Goal: Obtain resource: Download file/media

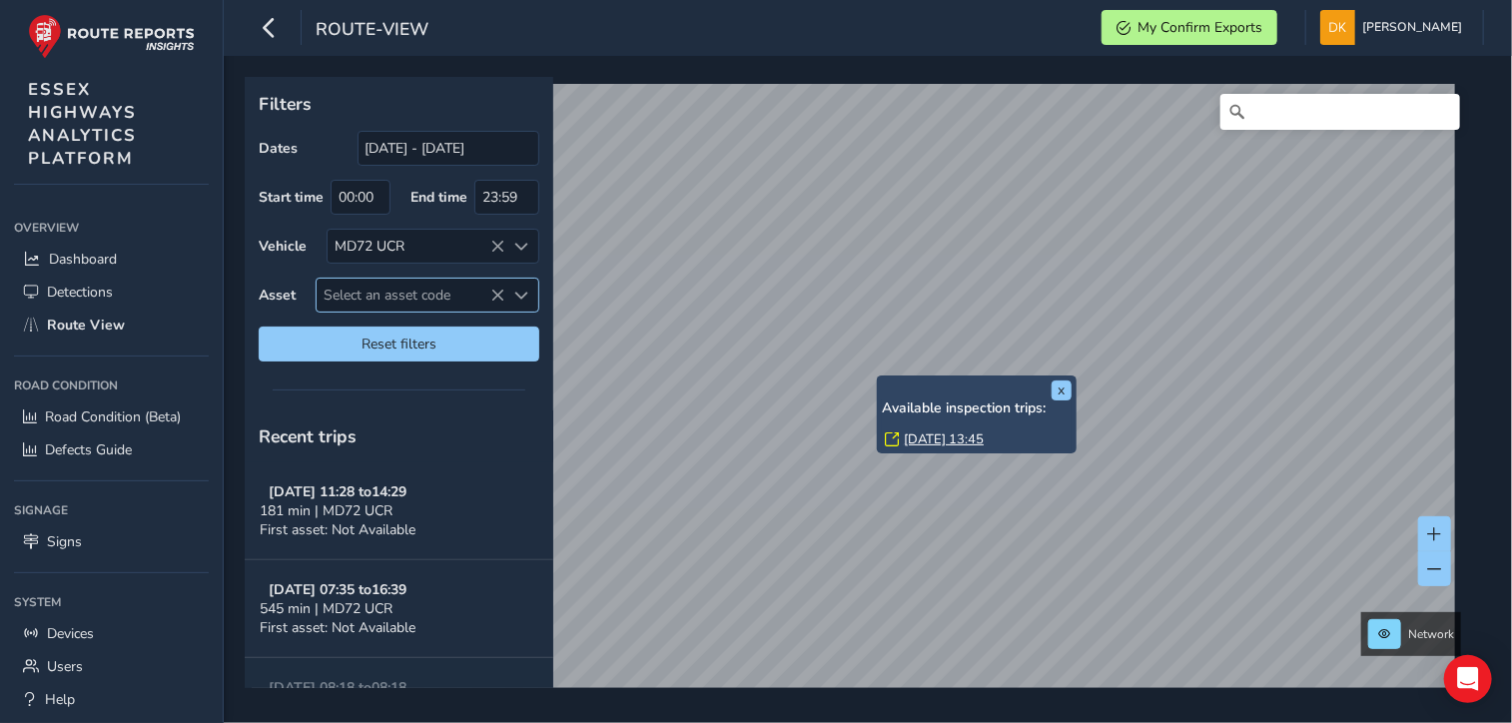
click at [397, 292] on span "Select an asset code" at bounding box center [411, 295] width 189 height 33
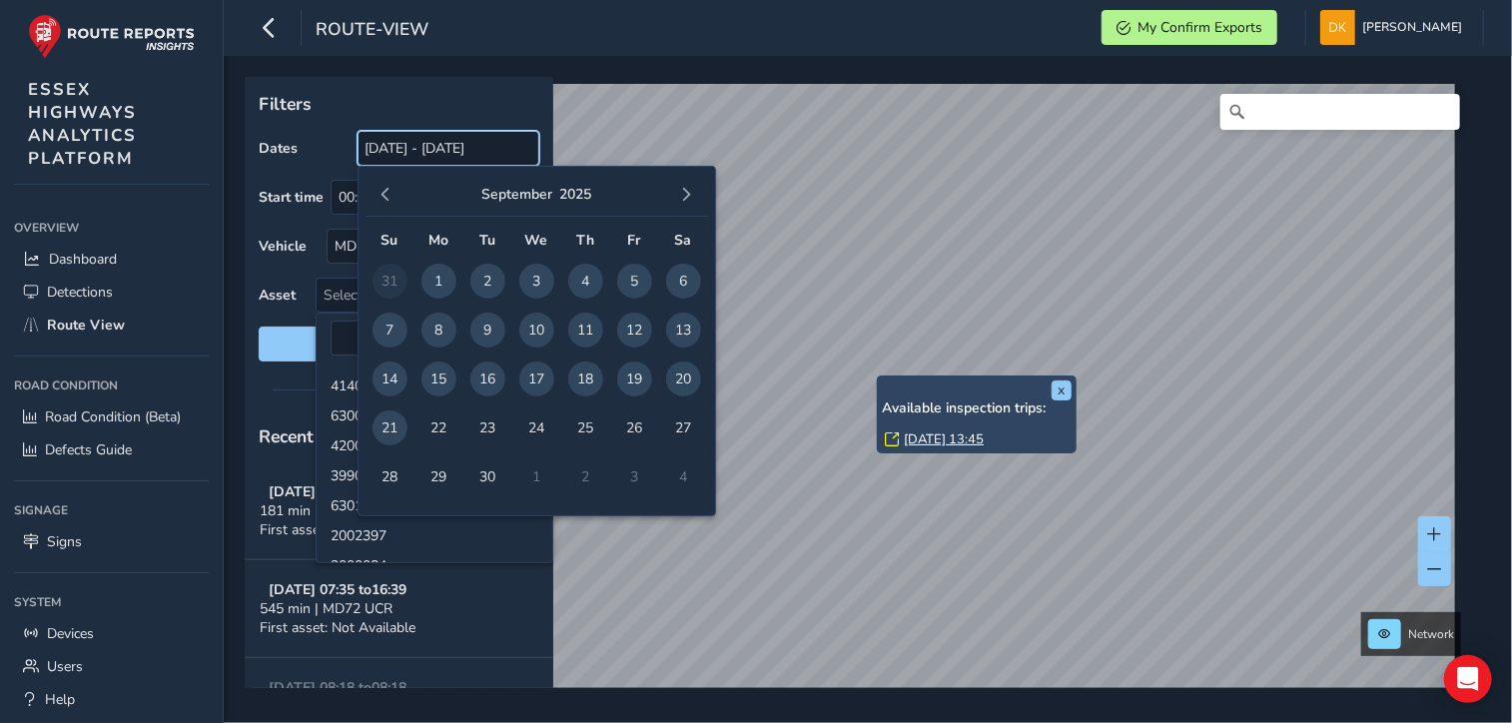
click at [423, 148] on input "[DATE] - [DATE]" at bounding box center [449, 148] width 182 height 35
click at [444, 371] on span "15" at bounding box center [439, 379] width 35 height 35
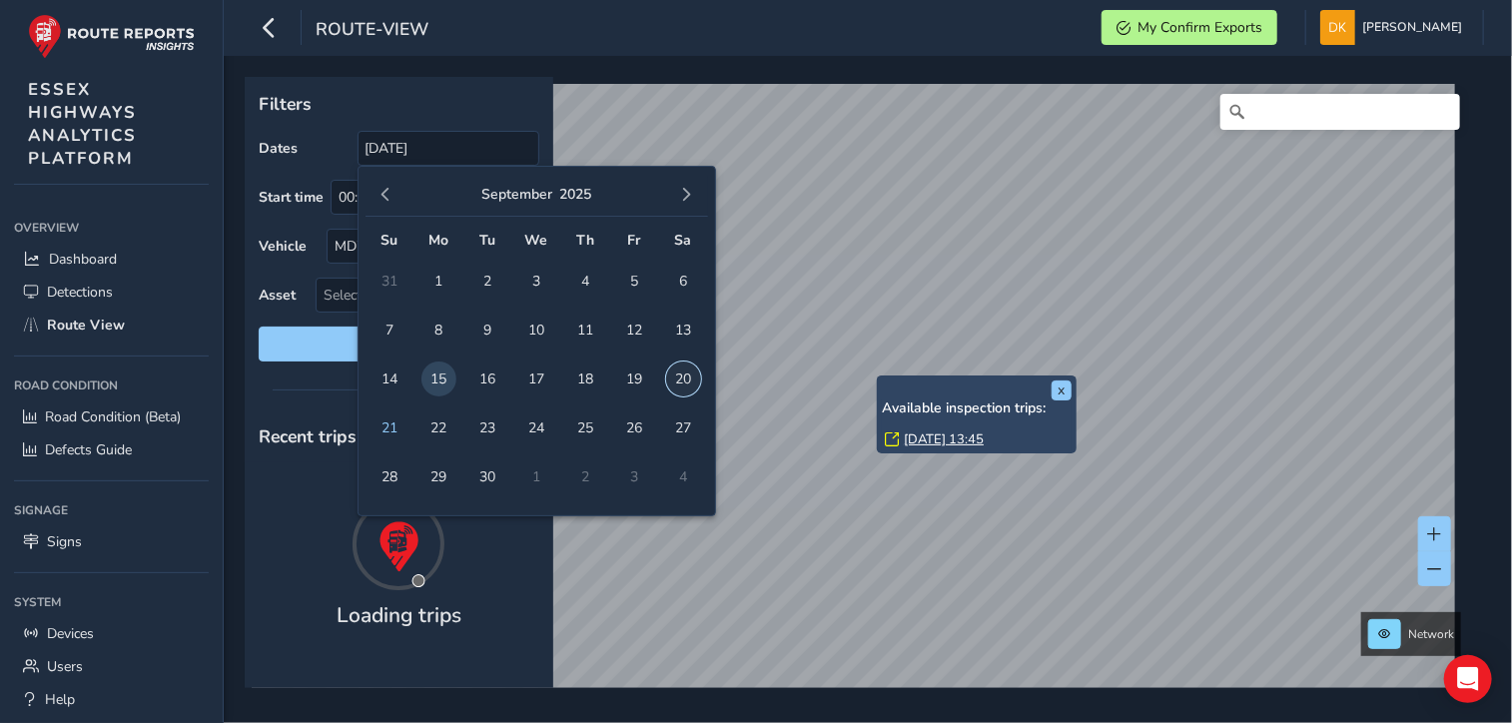
click at [675, 379] on span "20" at bounding box center [683, 379] width 35 height 35
type input "[DATE] - [DATE]"
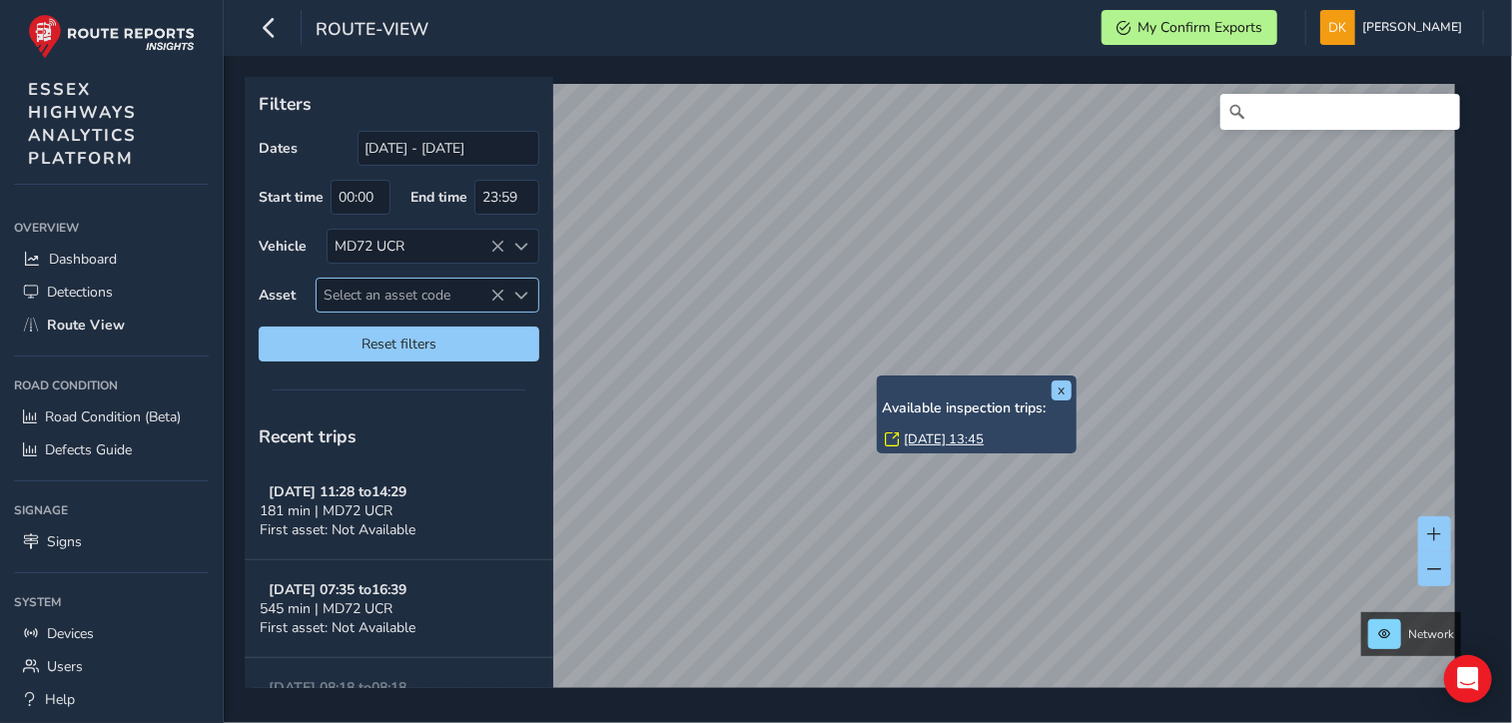
click at [366, 291] on span "Select an asset code" at bounding box center [411, 295] width 189 height 33
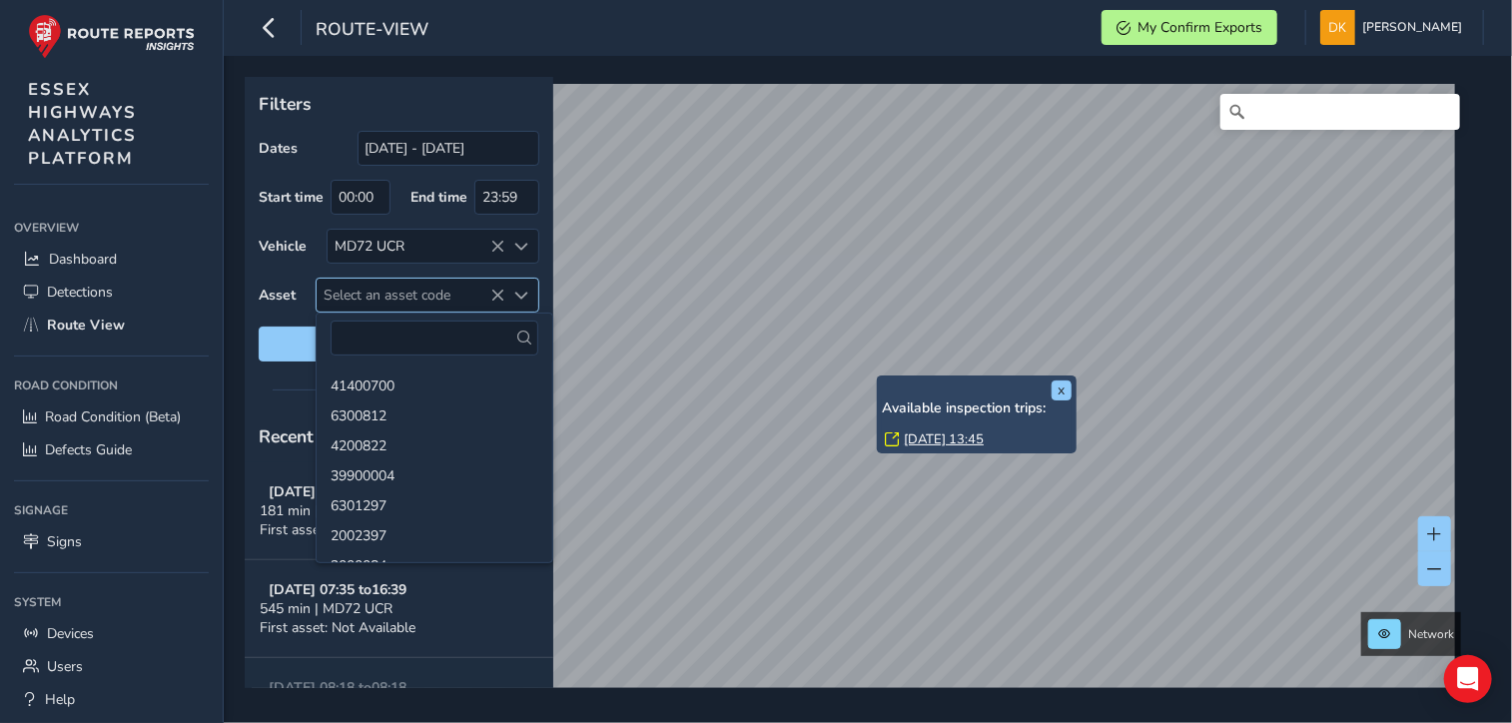
drag, startPoint x: 357, startPoint y: 286, endPoint x: 346, endPoint y: 290, distance: 11.7
click at [351, 291] on span "Select an asset code" at bounding box center [411, 295] width 189 height 33
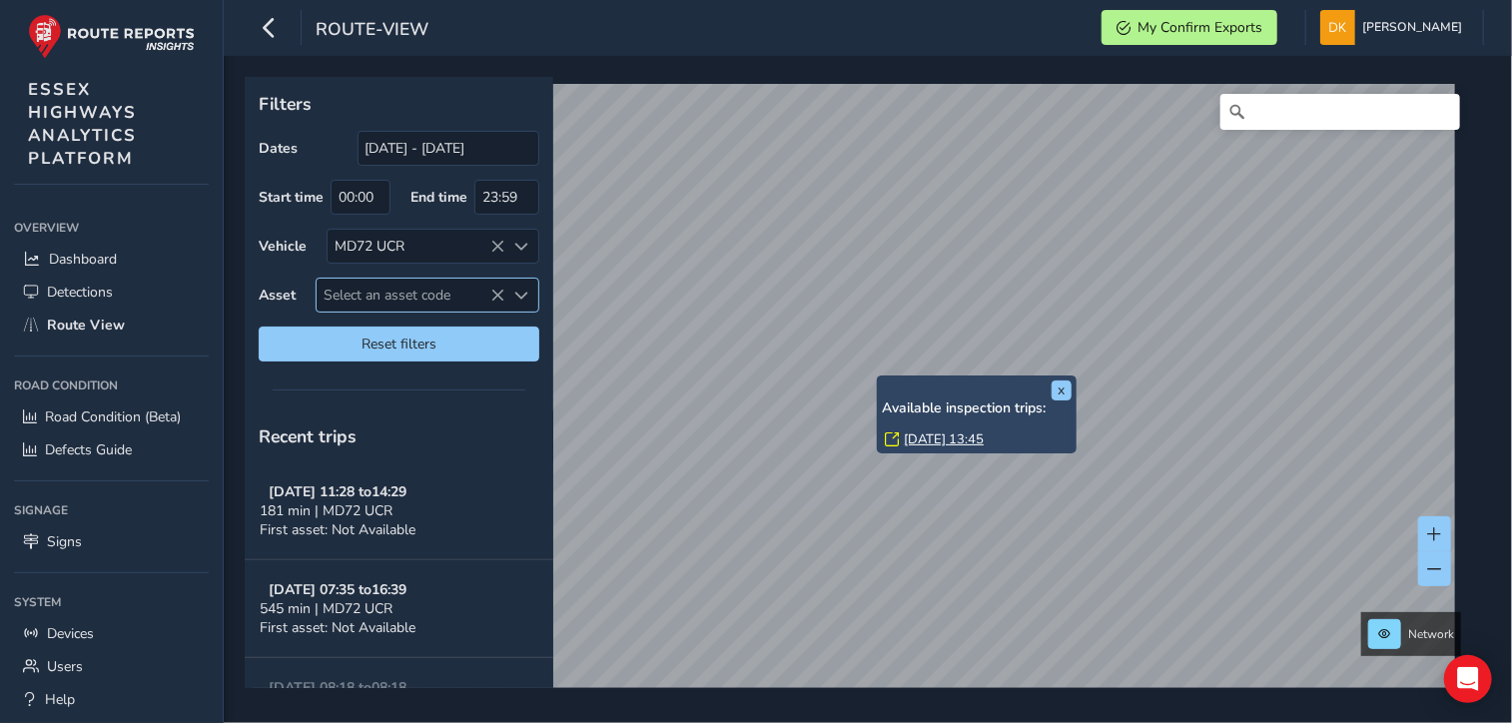
click at [354, 295] on span "Select an asset code" at bounding box center [411, 295] width 189 height 33
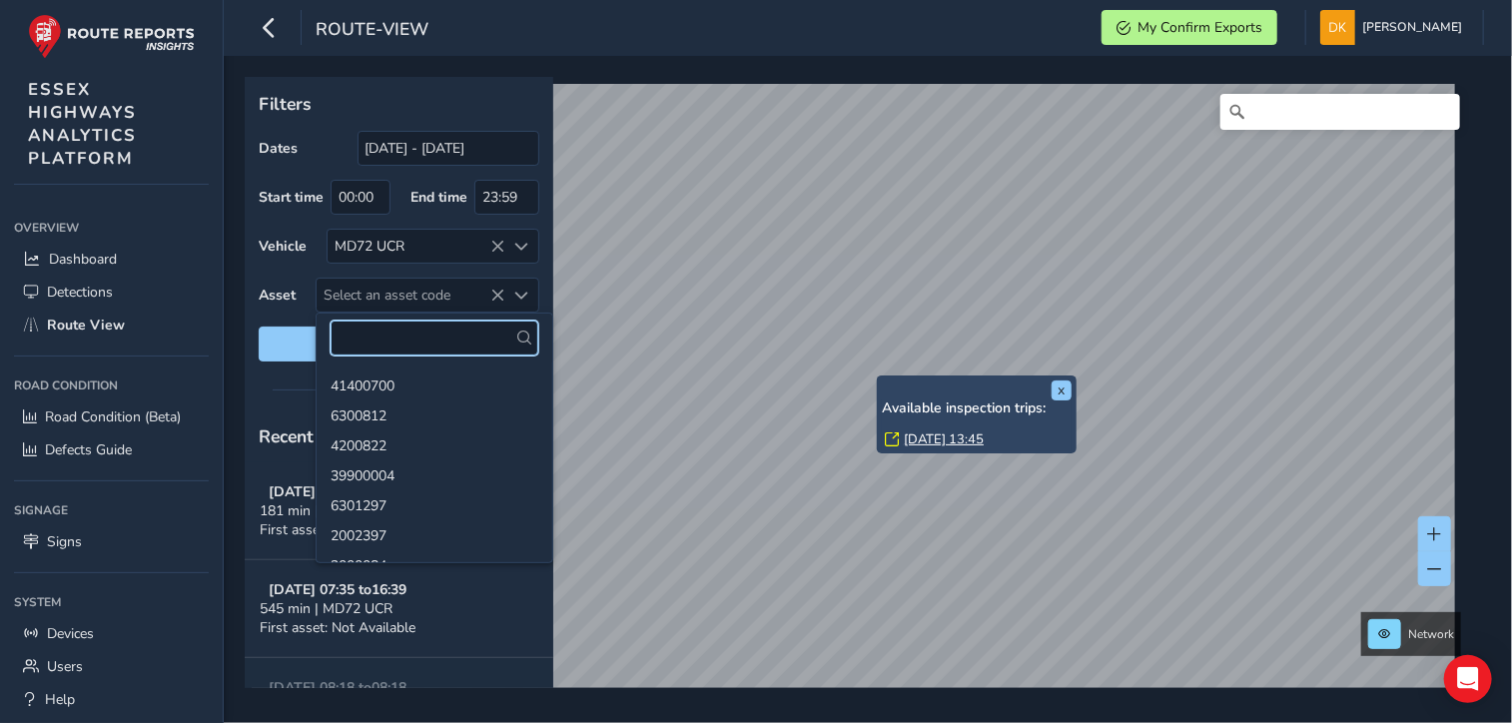
paste input "24300165"
type input "24300165"
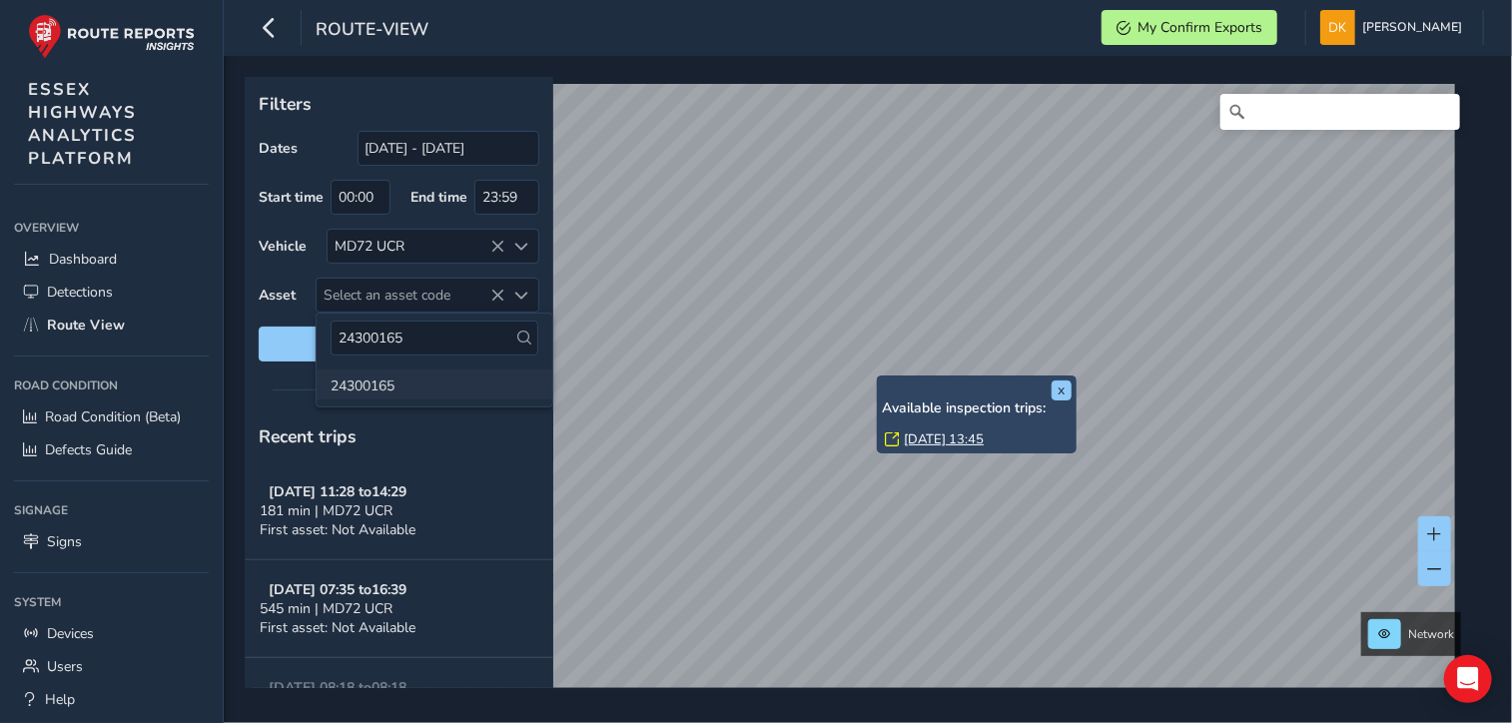
click at [370, 383] on li "24300165" at bounding box center [435, 385] width 236 height 30
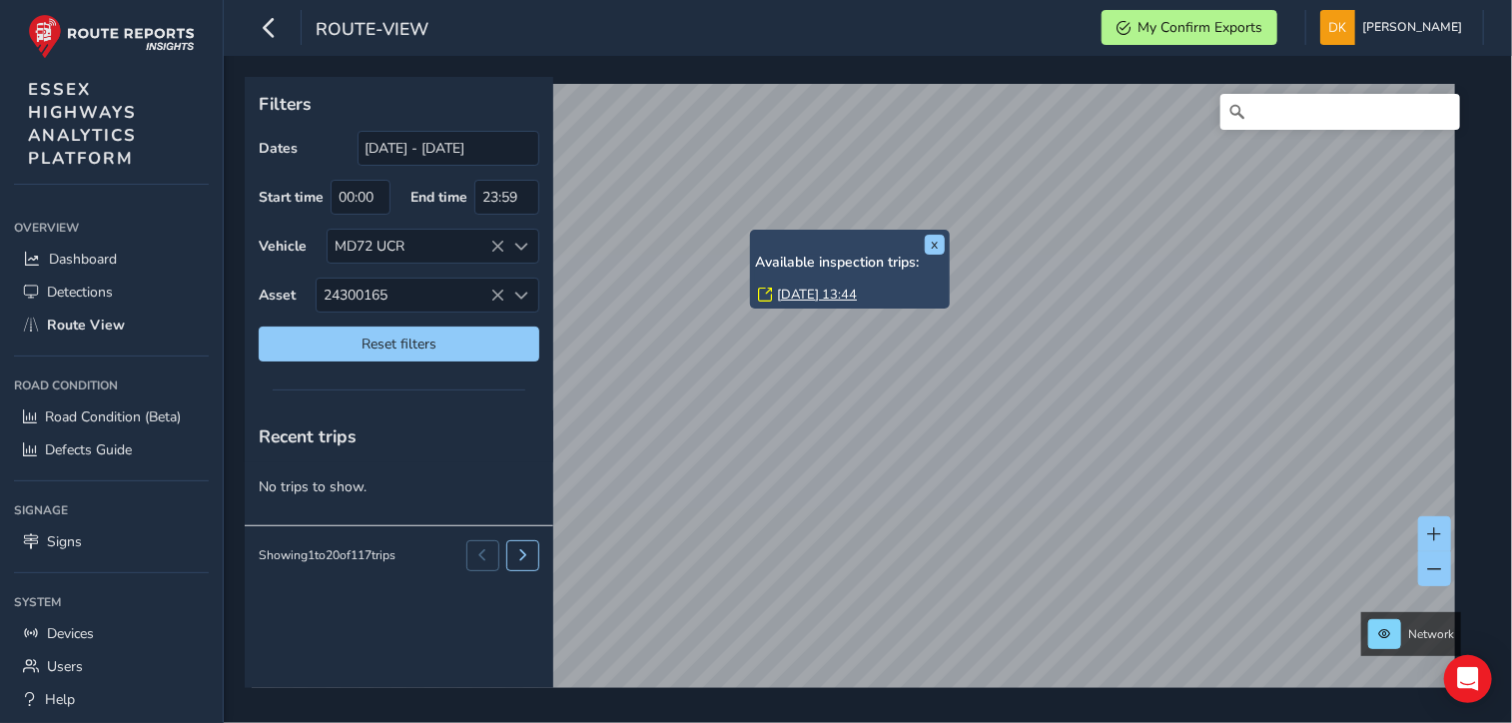
click at [800, 294] on link "[DATE] 13:44" at bounding box center [817, 295] width 80 height 18
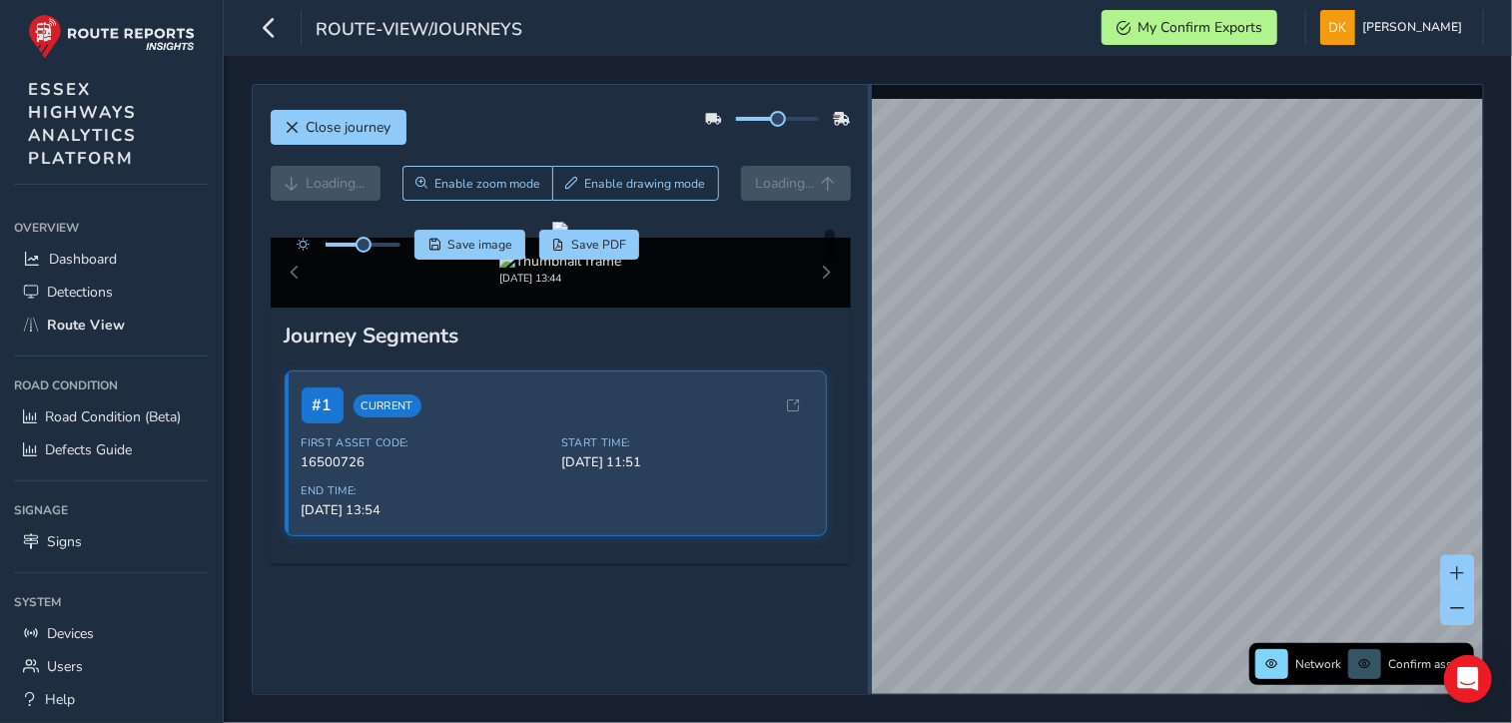
drag, startPoint x: 1051, startPoint y: 404, endPoint x: 870, endPoint y: 374, distance: 183.3
click at [868, 375] on div at bounding box center [870, 389] width 4 height 609
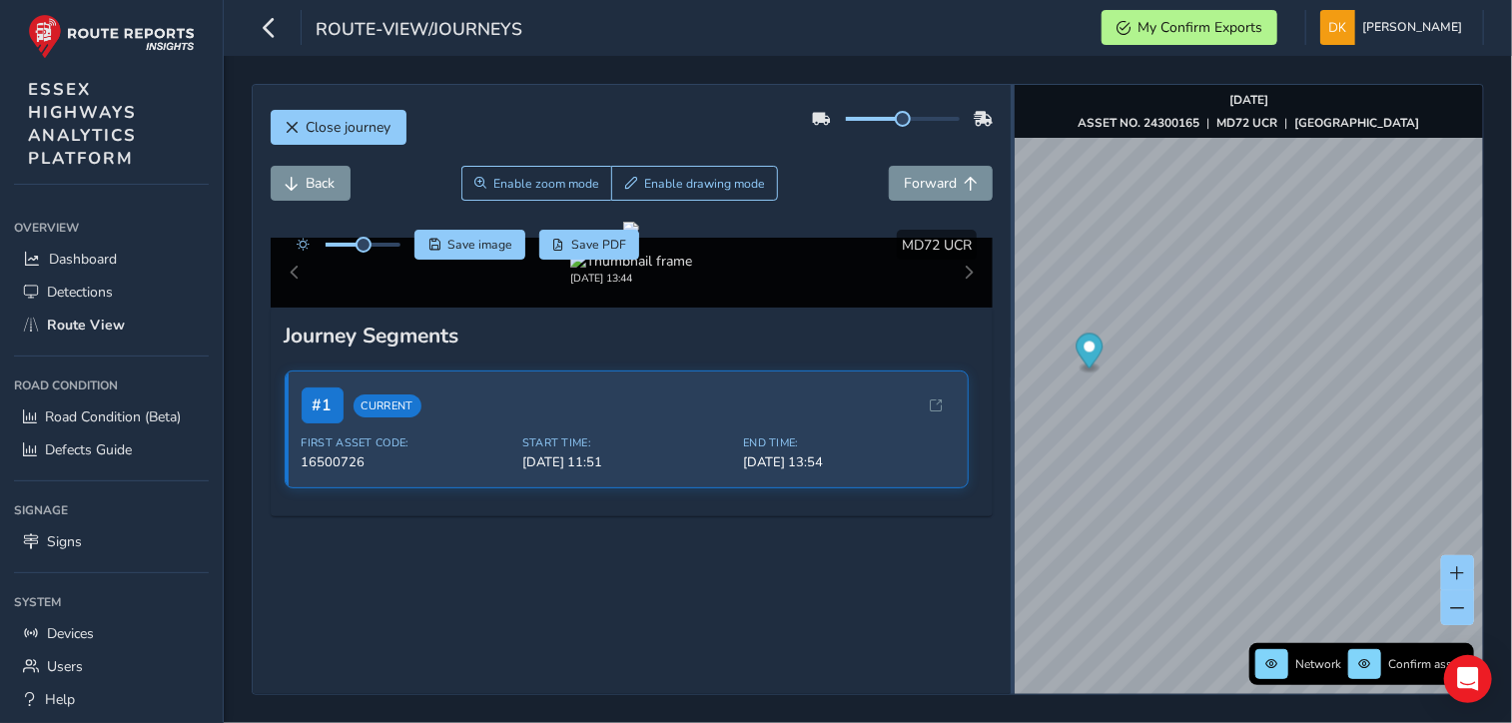
drag, startPoint x: 868, startPoint y: 413, endPoint x: 1012, endPoint y: 413, distance: 143.8
click at [1012, 413] on div at bounding box center [1013, 389] width 4 height 609
click at [473, 243] on span "Save image" at bounding box center [479, 245] width 65 height 16
click at [1252, 480] on img "Preview frame" at bounding box center [1277, 486] width 50 height 16
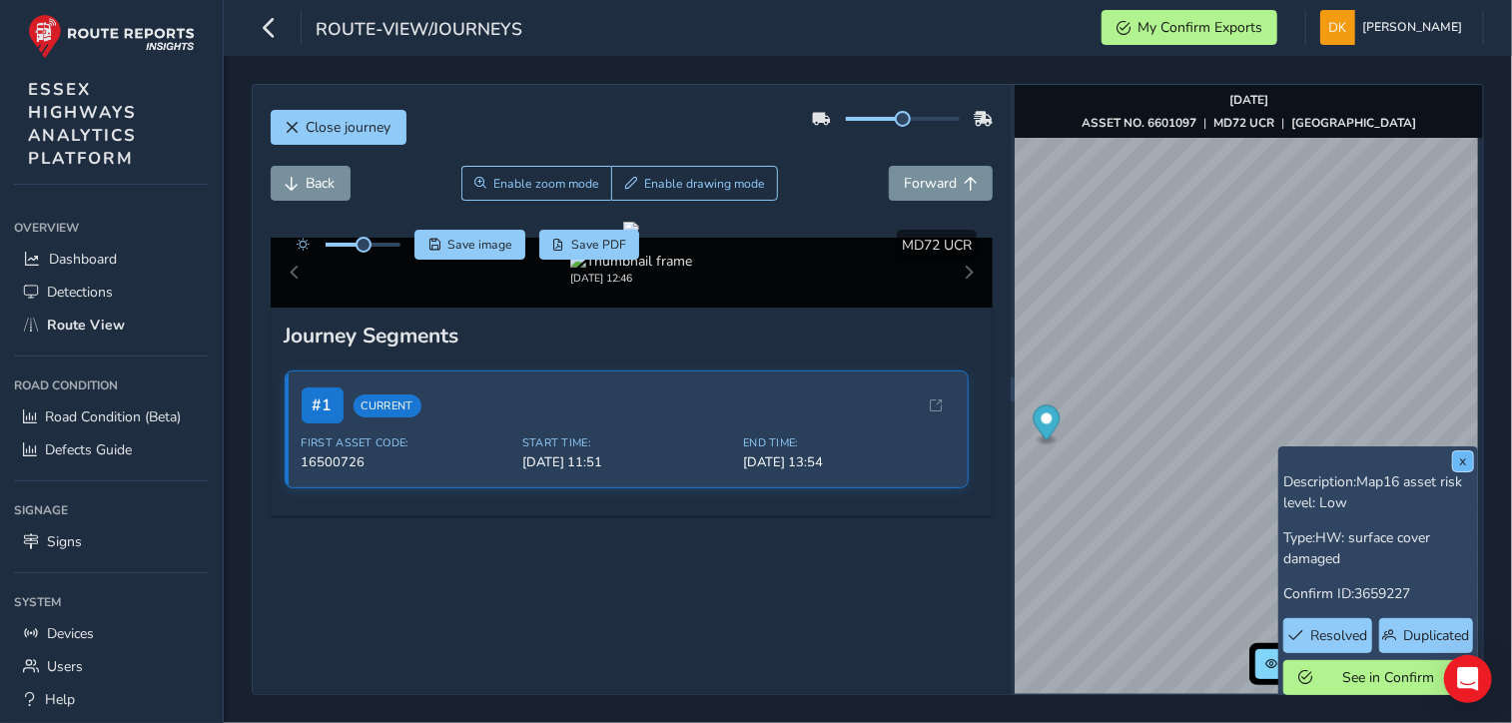
click at [1466, 460] on button "x" at bounding box center [1463, 461] width 20 height 20
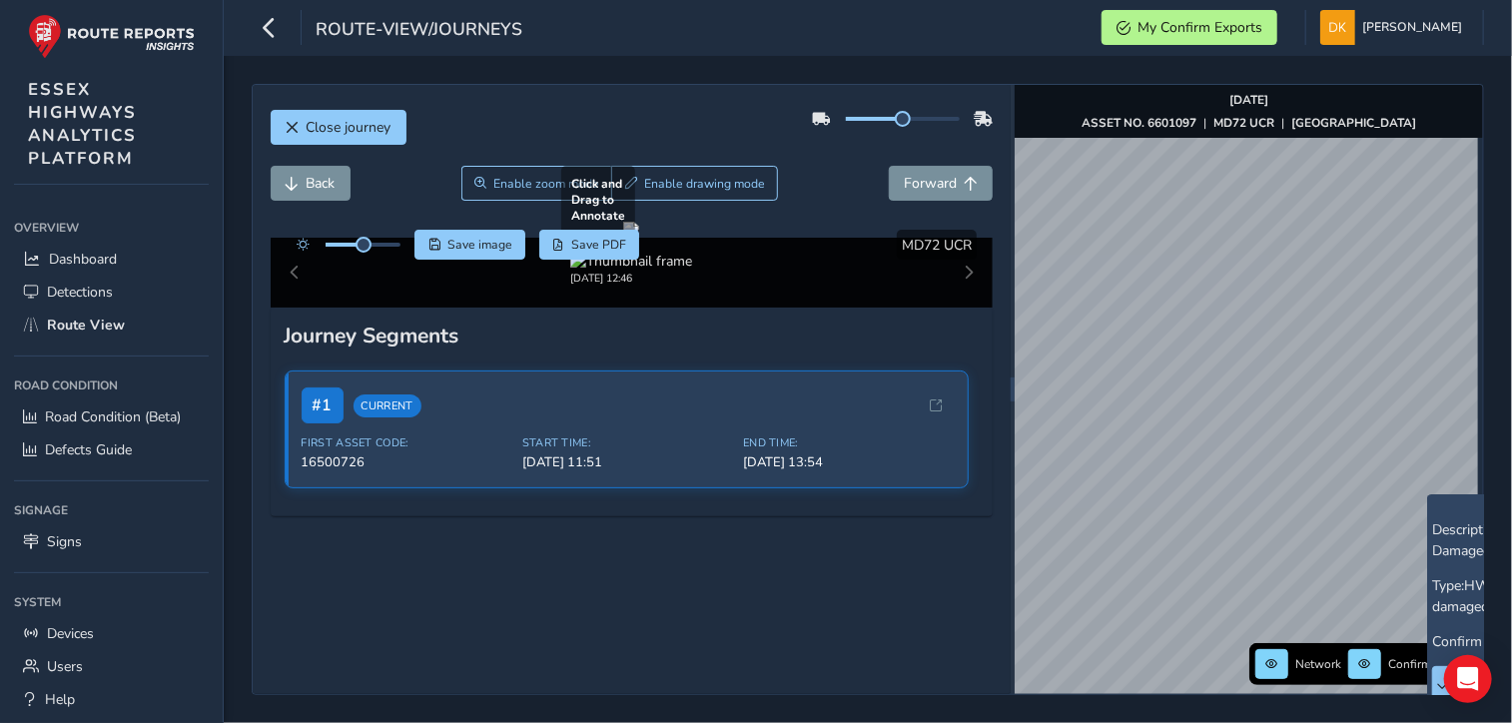
click at [639, 238] on div at bounding box center [631, 230] width 16 height 16
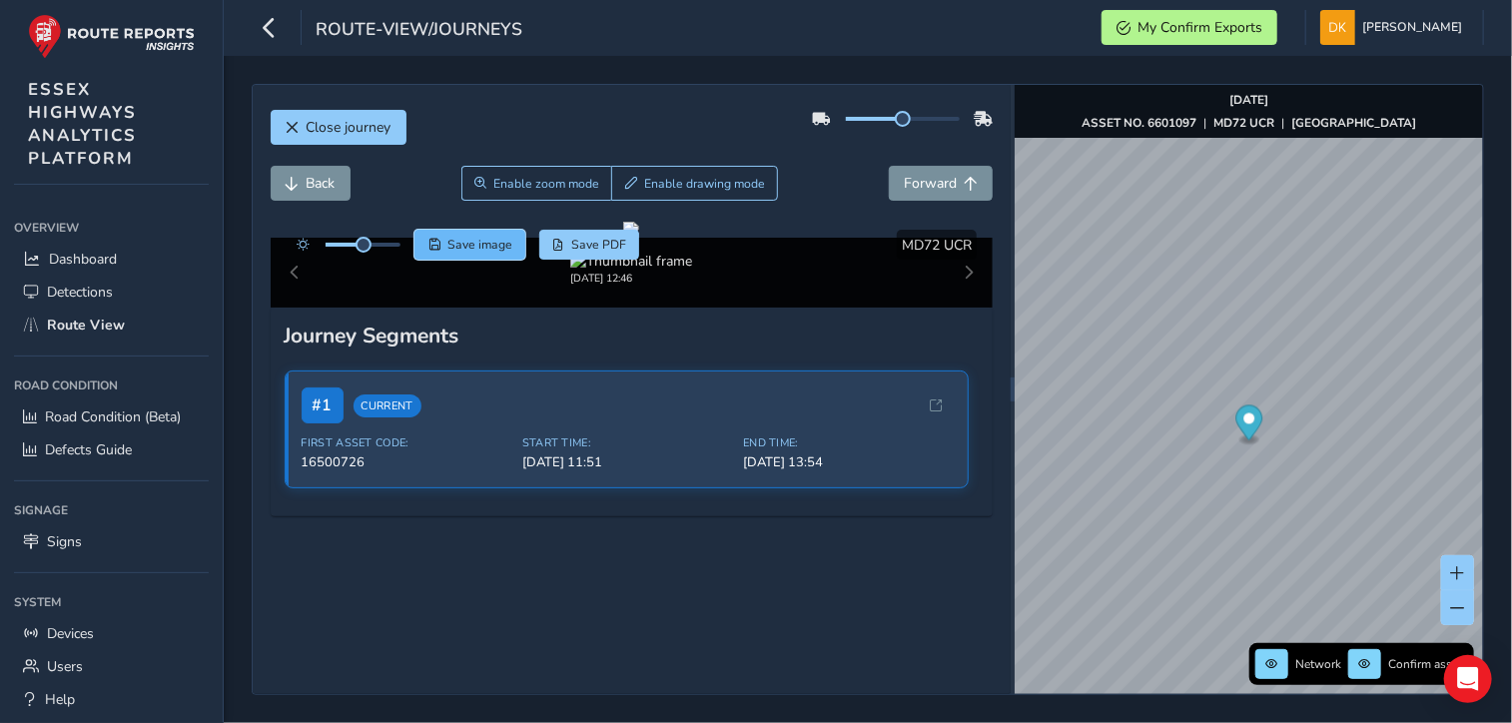
click at [483, 251] on span "Save image" at bounding box center [479, 245] width 65 height 16
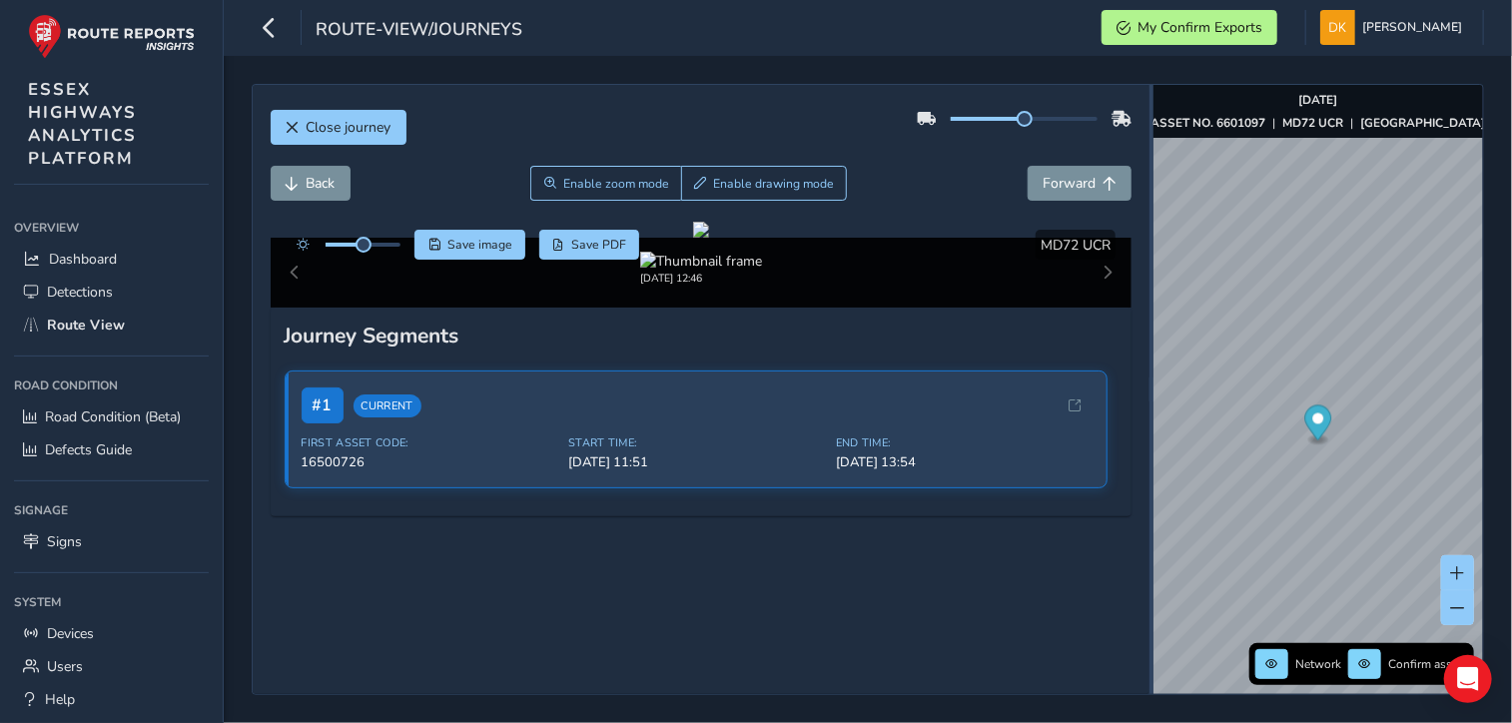
drag, startPoint x: 1011, startPoint y: 424, endPoint x: 1150, endPoint y: 462, distance: 144.2
click at [1150, 462] on div at bounding box center [1152, 389] width 4 height 609
